Goal: Task Accomplishment & Management: Manage account settings

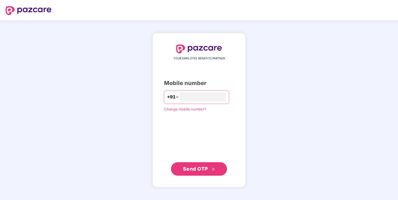
type input "*"
type input "**********"
click at [206, 169] on span "Send OTP" at bounding box center [195, 169] width 25 height 6
